Goal: Transaction & Acquisition: Register for event/course

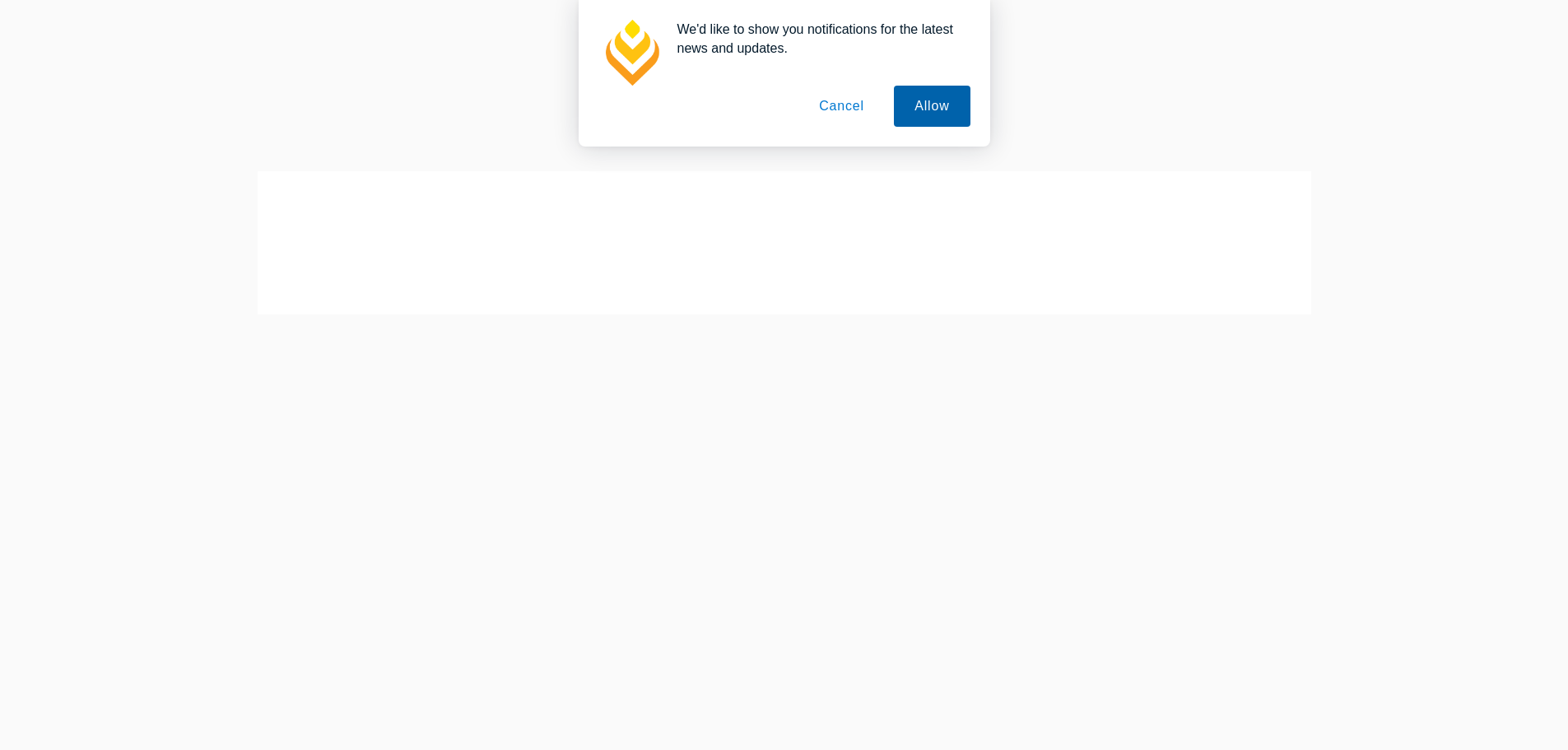
click at [934, 112] on button "Allow" at bounding box center [931, 106] width 76 height 41
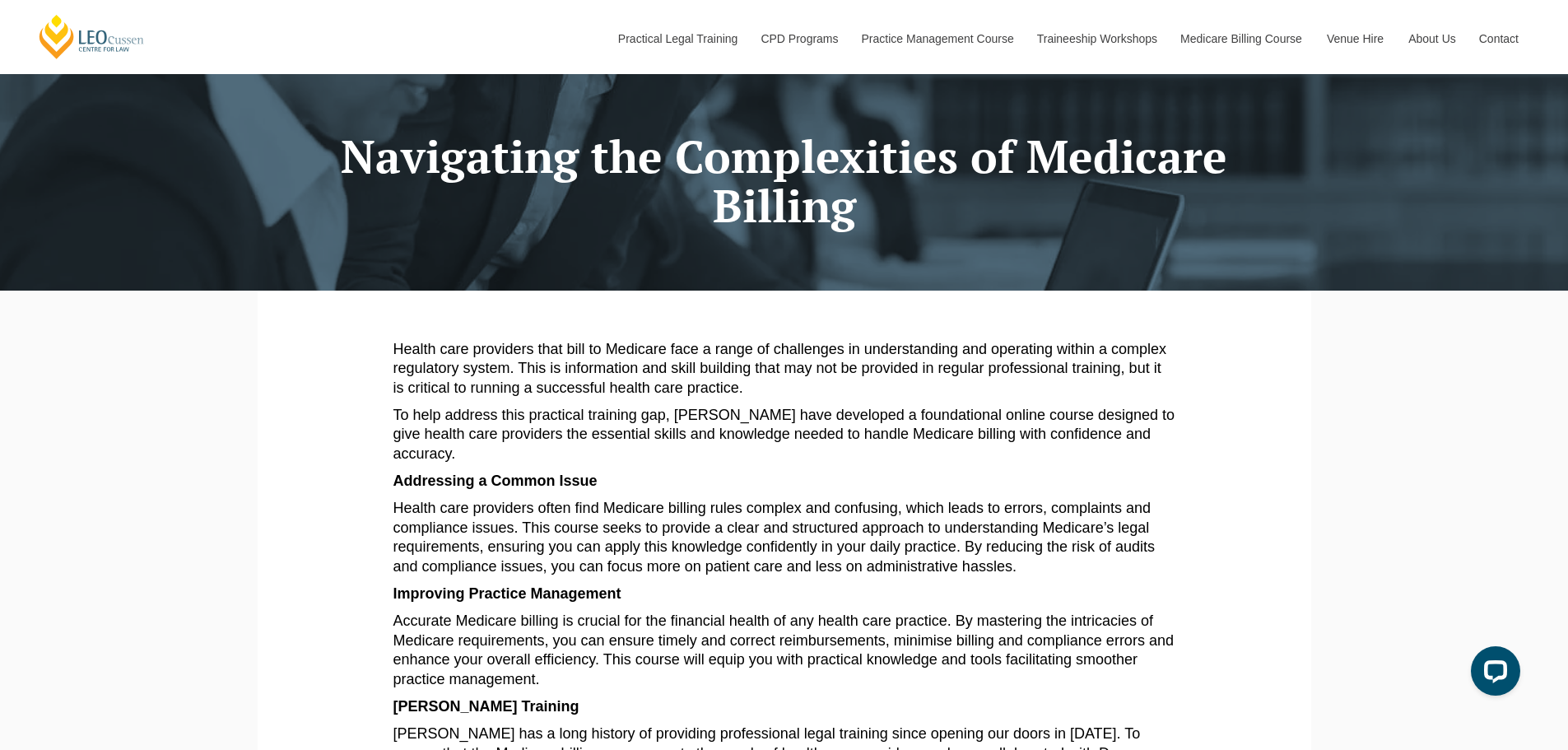
scroll to position [40, 0]
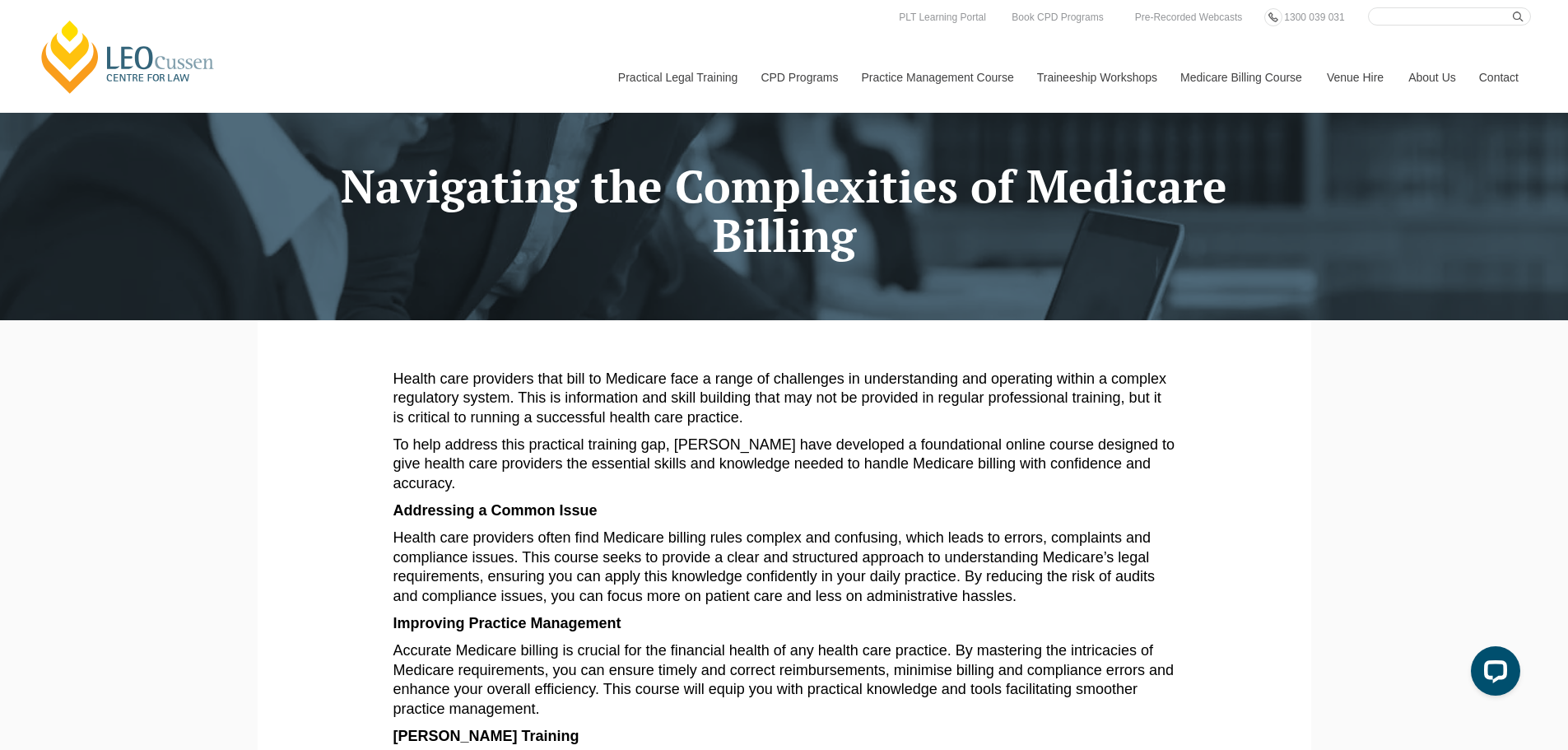
click at [1233, 77] on link "Medicare Billing Course" at bounding box center [1241, 77] width 147 height 71
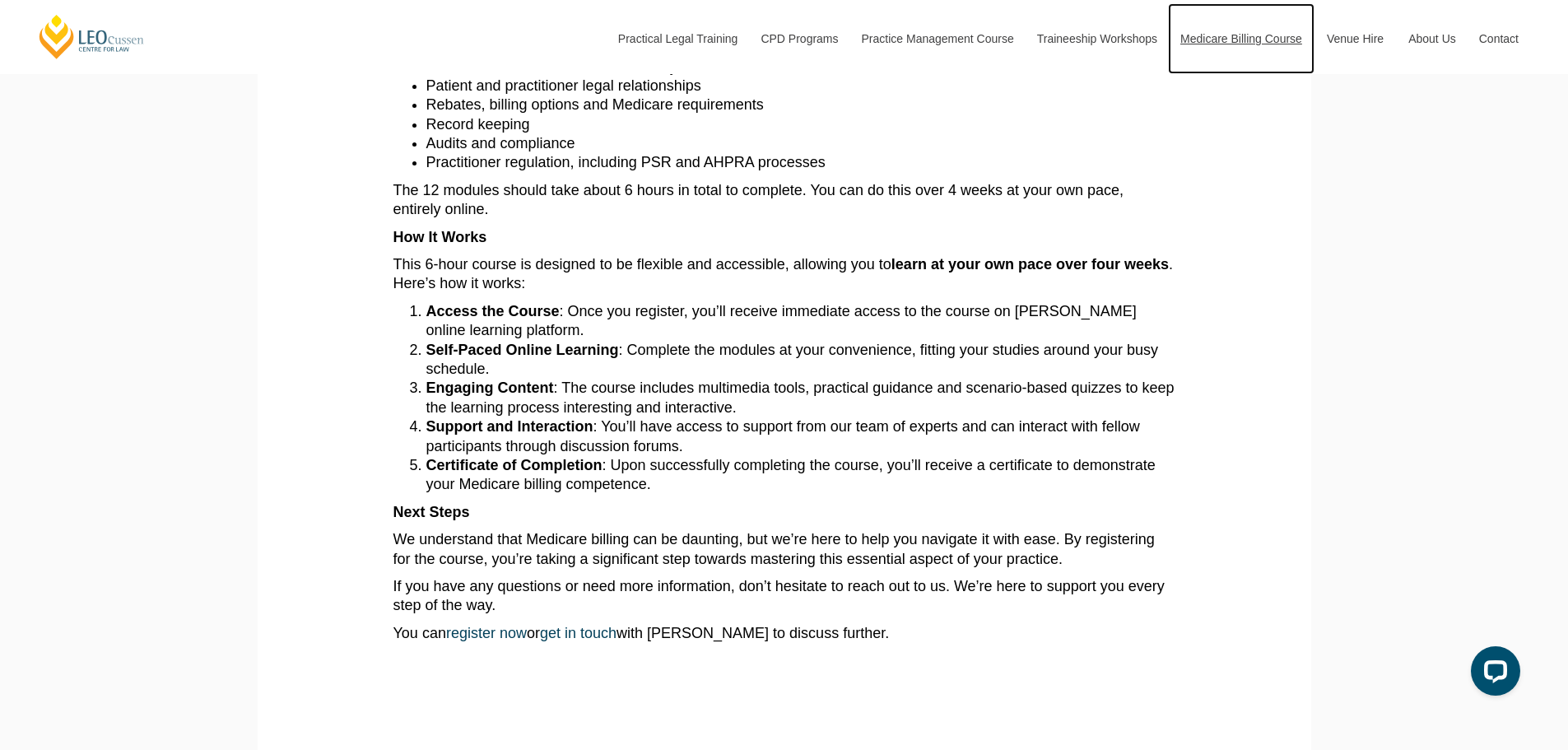
scroll to position [946, 0]
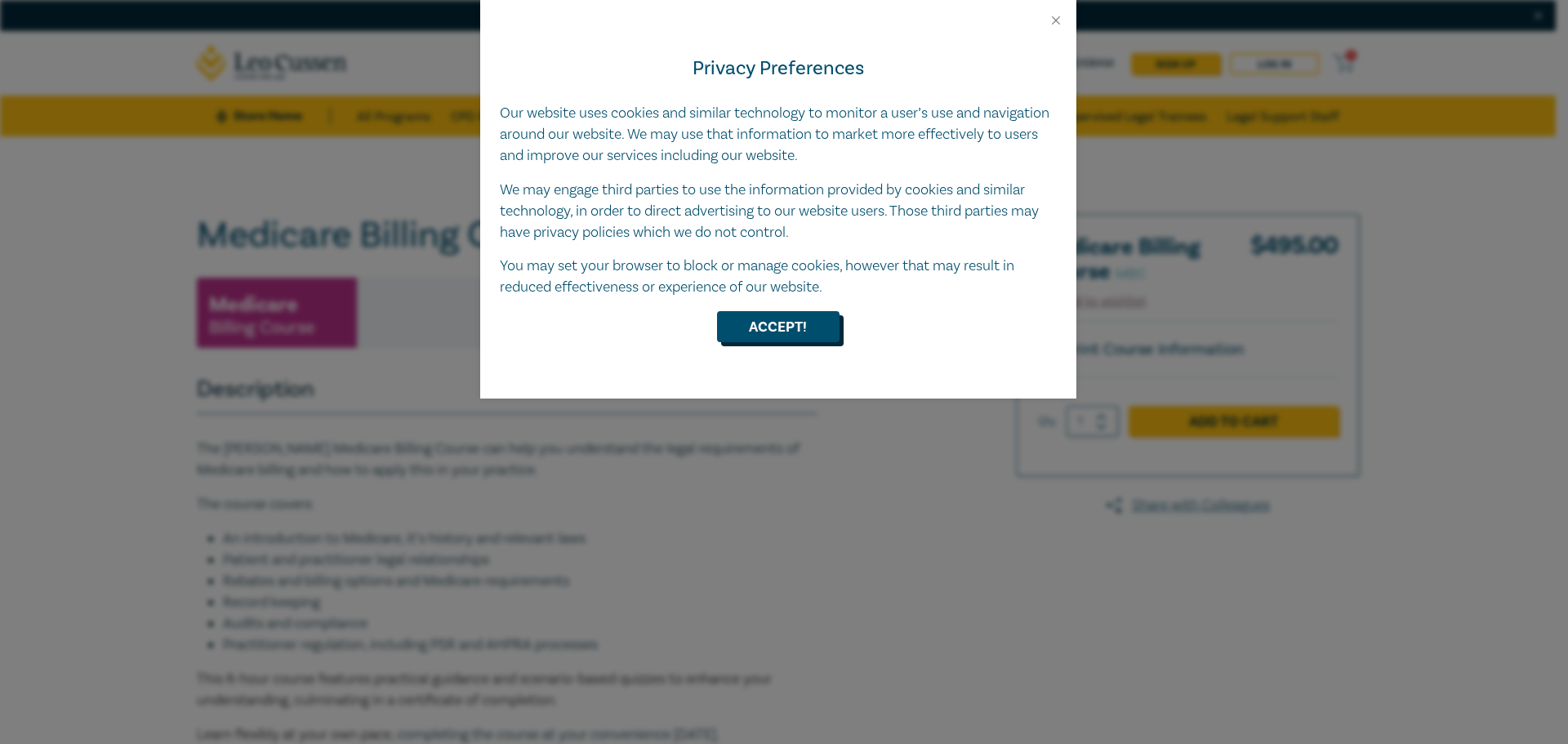
click at [789, 328] on button "Accept!" at bounding box center [779, 327] width 123 height 31
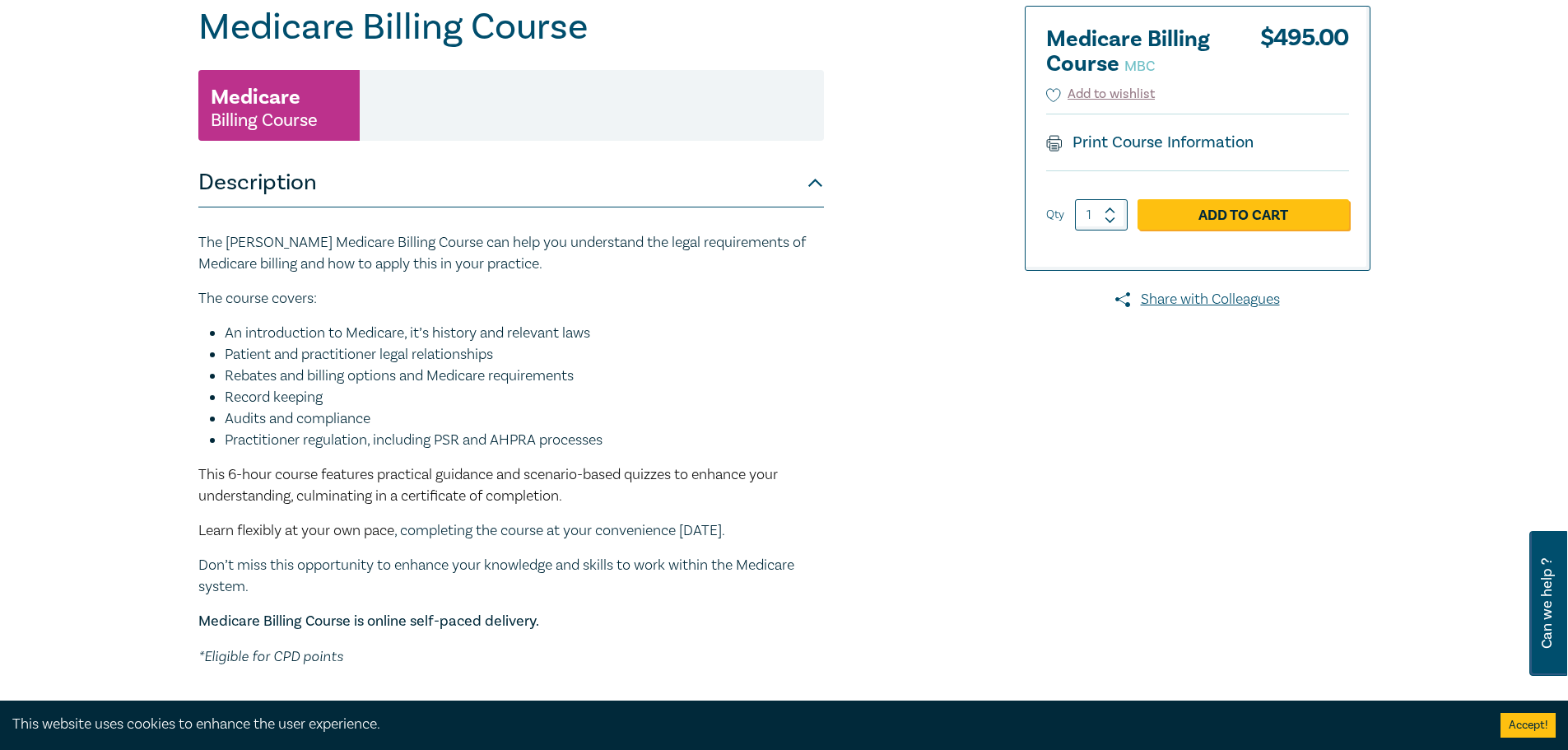
scroll to position [200, 0]
